Goal: Navigation & Orientation: Go to known website

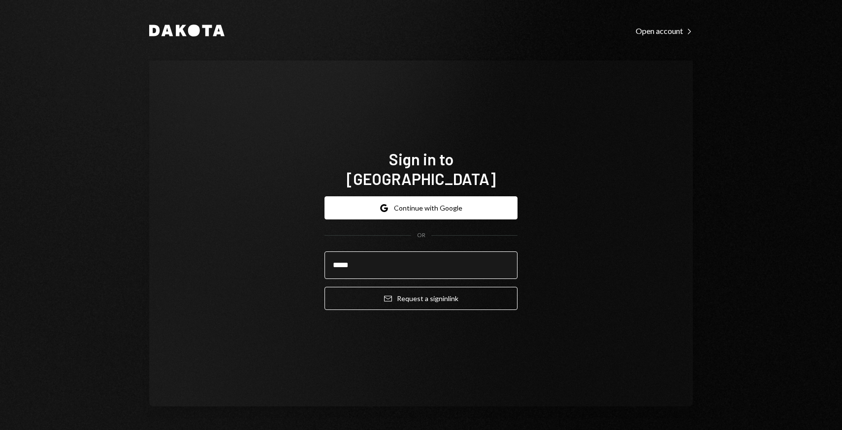
type input "**********"
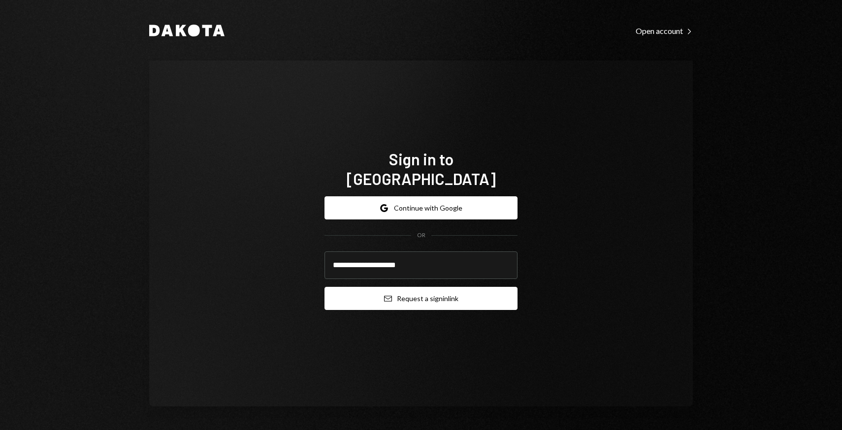
click at [417, 287] on button "Email Request a sign in link" at bounding box center [420, 298] width 193 height 23
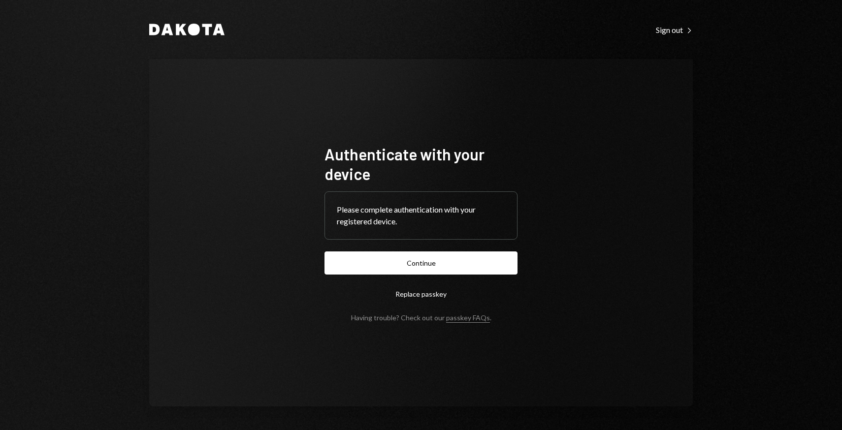
click at [341, 259] on button "Continue" at bounding box center [420, 263] width 193 height 23
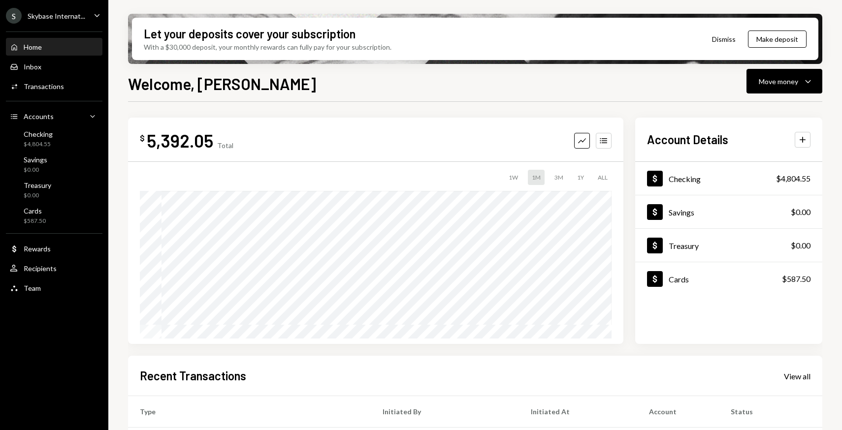
click at [88, 17] on div "S Skybase Internat... Caret Down" at bounding box center [54, 16] width 108 height 16
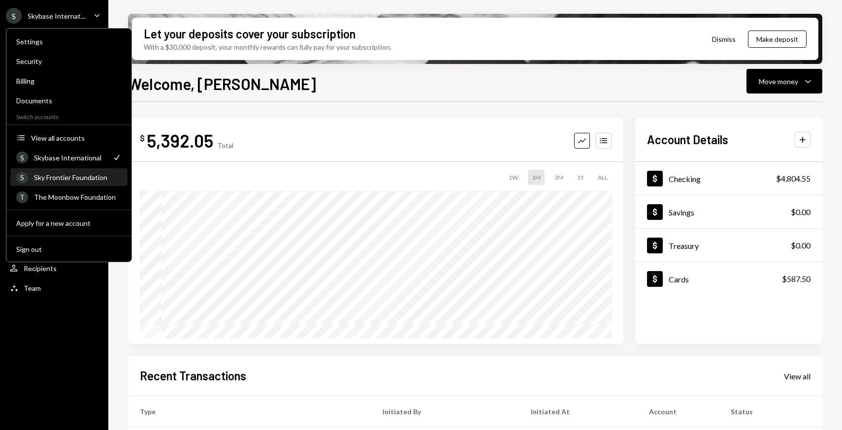
click at [77, 181] on div "Sky Frontier Foundation" at bounding box center [78, 177] width 88 height 8
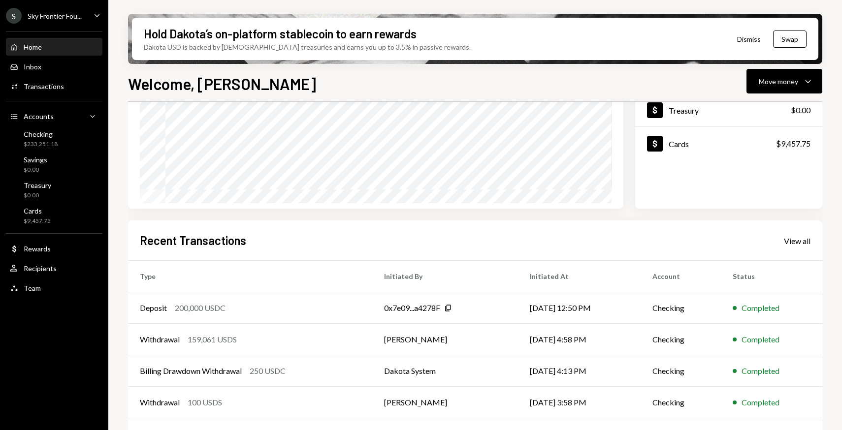
scroll to position [163, 0]
